Goal: Book appointment/travel/reservation

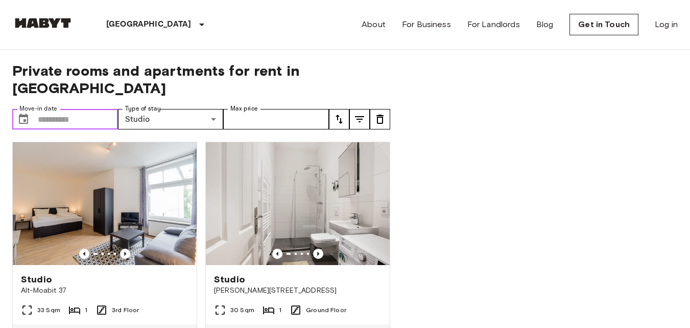
click at [102, 109] on input "Move-in date" at bounding box center [78, 119] width 80 height 20
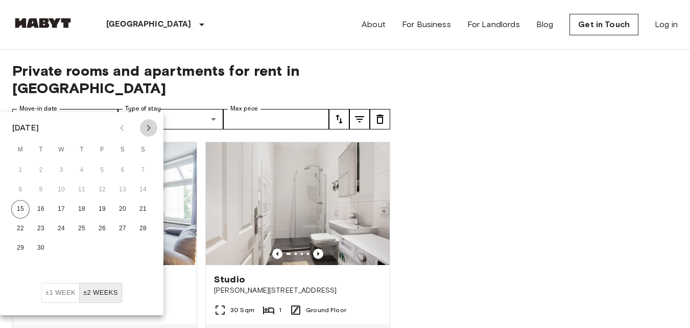
click at [147, 127] on icon "Next month" at bounding box center [149, 128] width 12 height 12
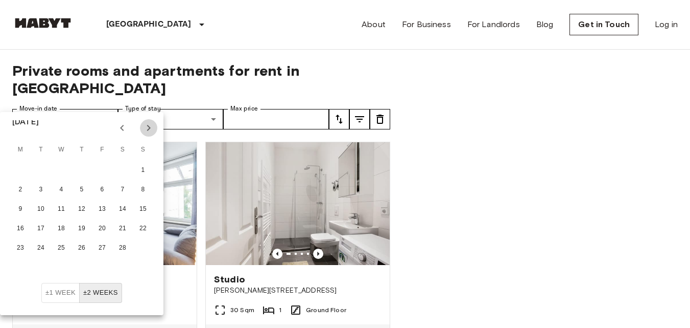
click at [147, 127] on icon "Next month" at bounding box center [149, 128] width 12 height 12
click at [77, 248] on button "30" at bounding box center [82, 248] width 18 height 18
type input "**********"
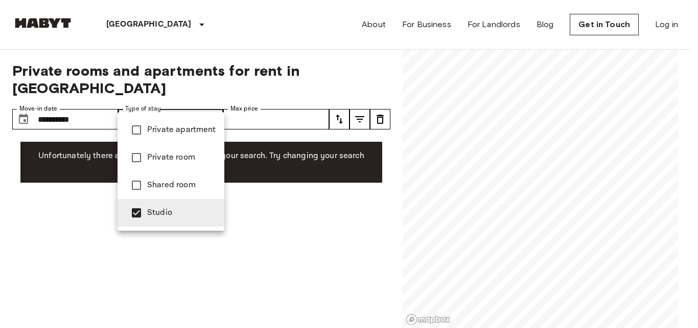
click at [159, 209] on span "Studio" at bounding box center [181, 212] width 69 height 12
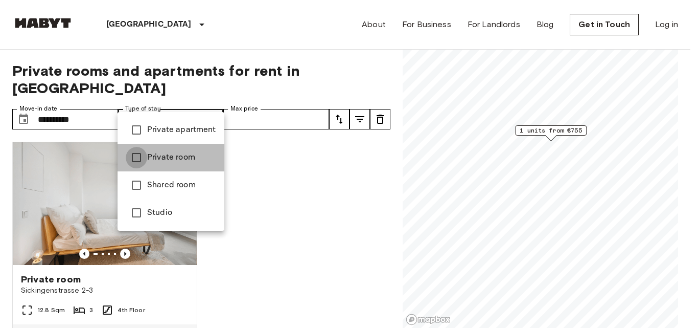
type input "**********"
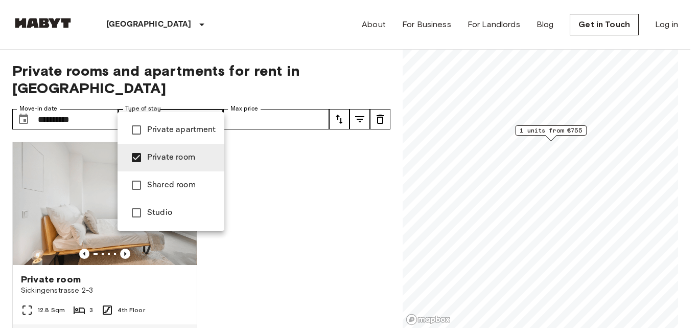
click at [315, 185] on div at bounding box center [349, 164] width 698 height 328
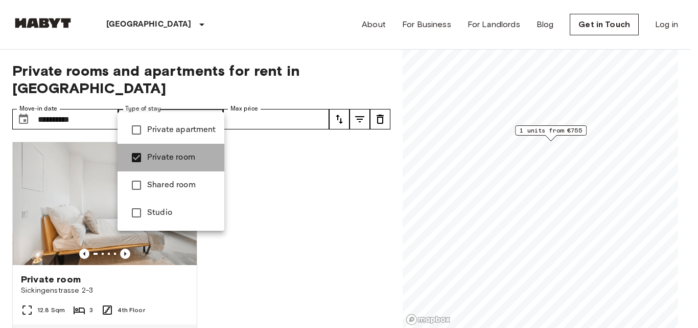
click at [161, 159] on span "Private room" at bounding box center [181, 157] width 69 height 12
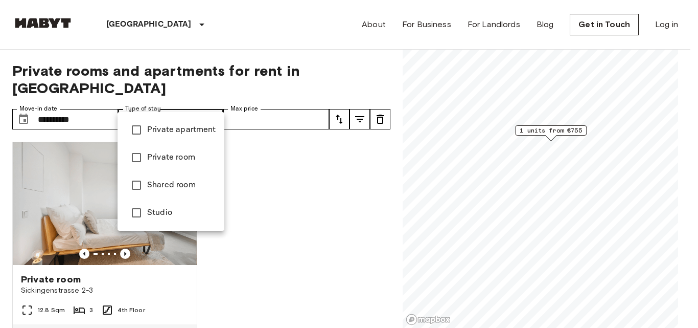
click at [331, 205] on div at bounding box center [349, 164] width 698 height 328
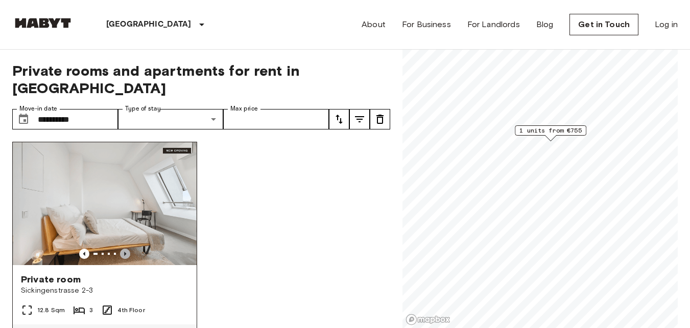
click at [122, 248] on icon "Previous image" at bounding box center [125, 253] width 10 height 10
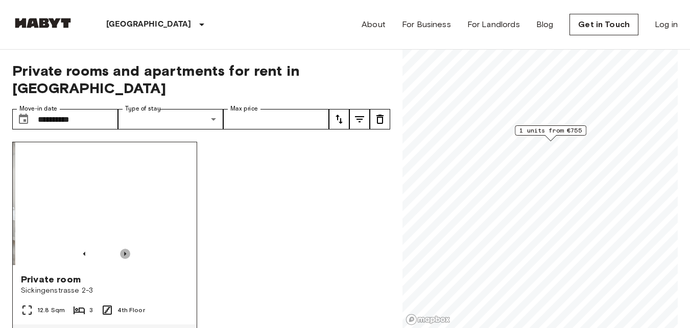
click at [122, 248] on icon "Previous image" at bounding box center [125, 253] width 10 height 10
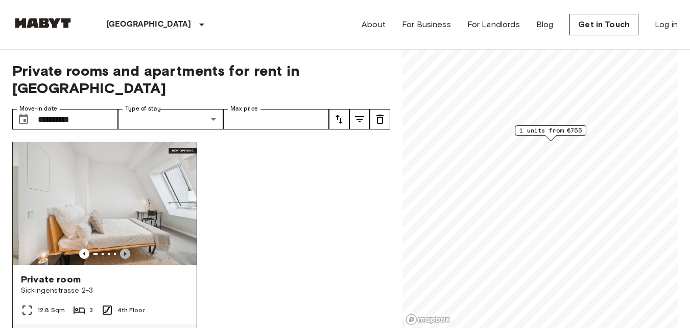
click at [122, 248] on icon "Previous image" at bounding box center [125, 253] width 10 height 10
